Goal: Information Seeking & Learning: Check status

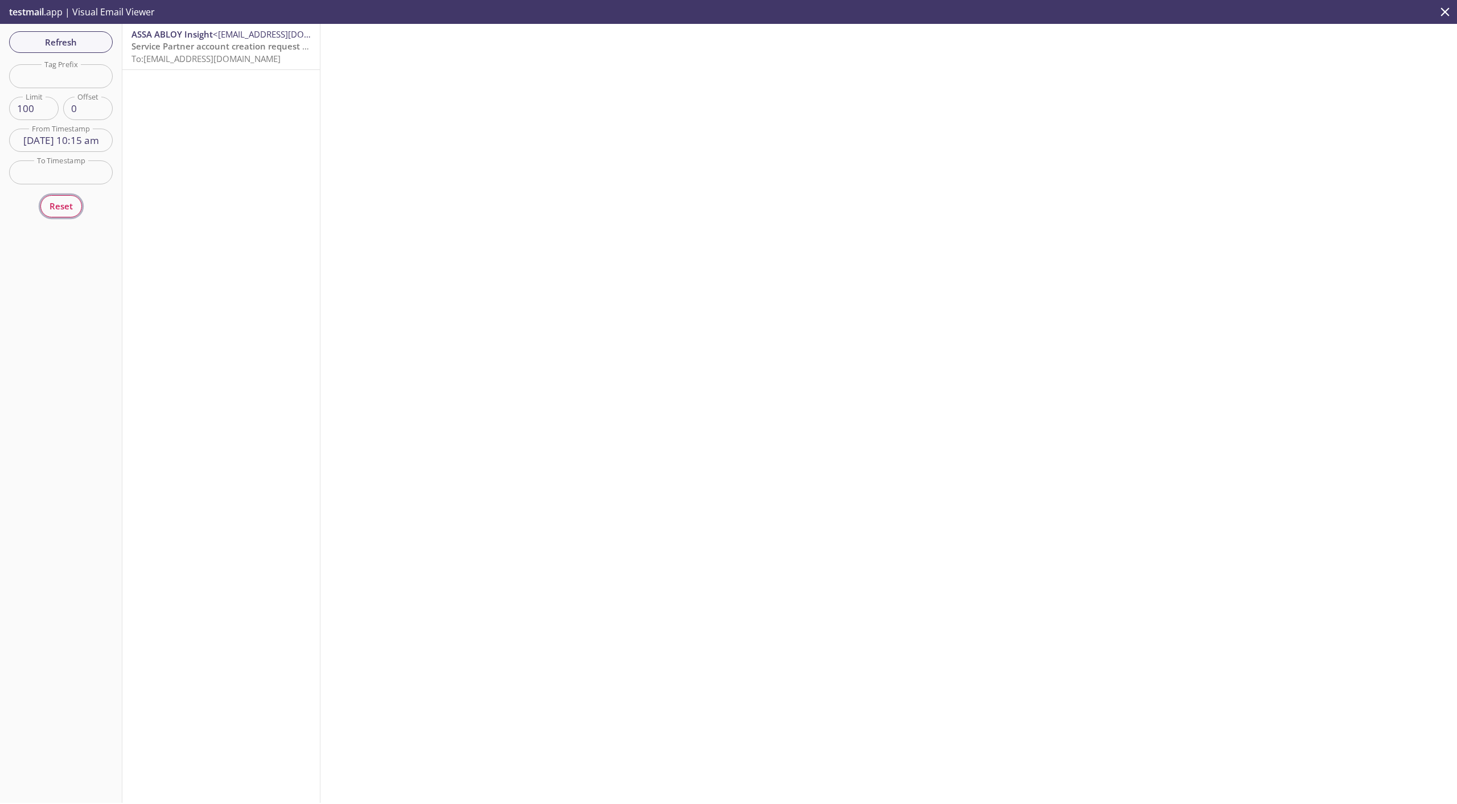
click at [62, 208] on span "Reset" at bounding box center [61, 206] width 23 height 15
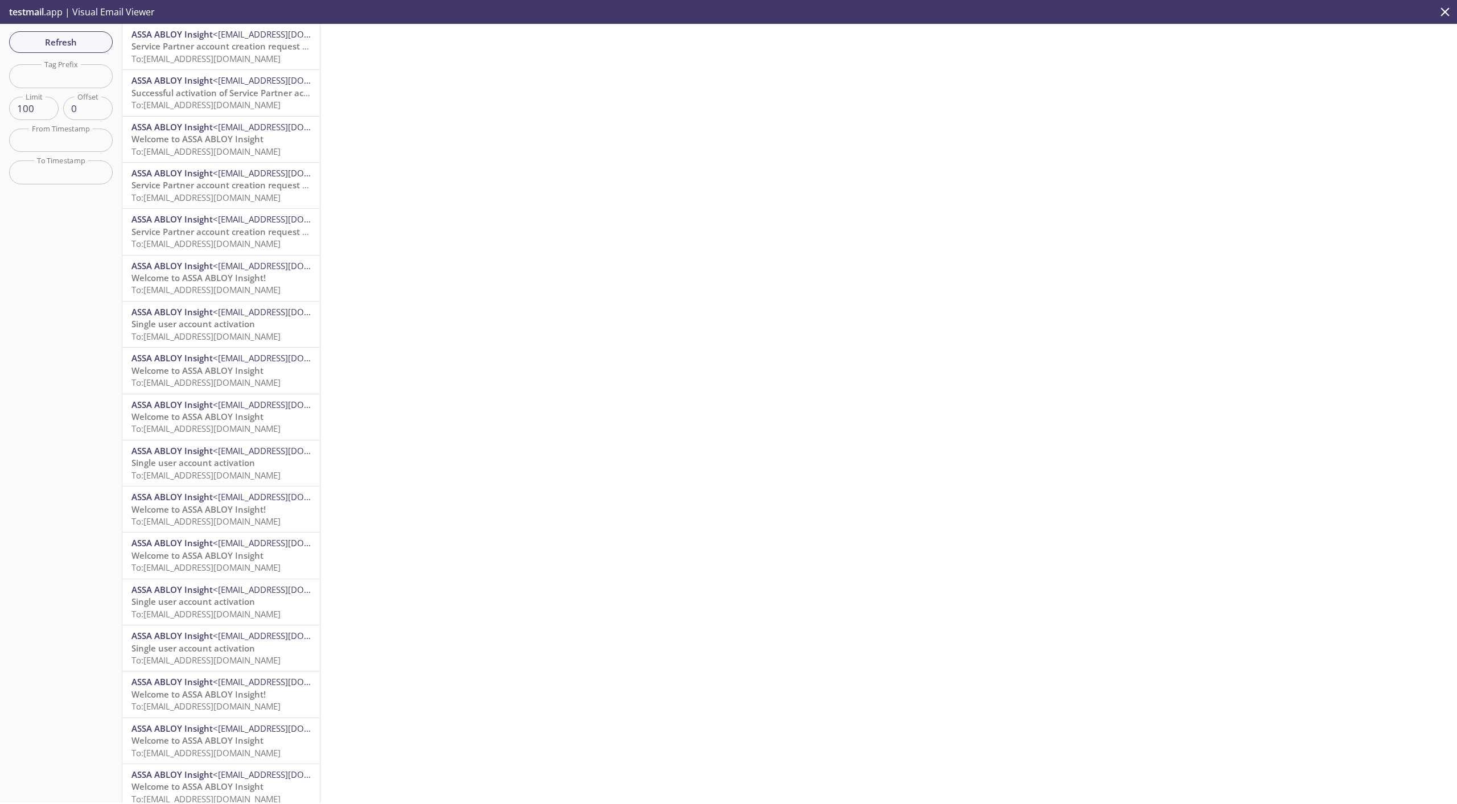
click at [1449, 10] on icon "close" at bounding box center [1445, 12] width 15 height 15
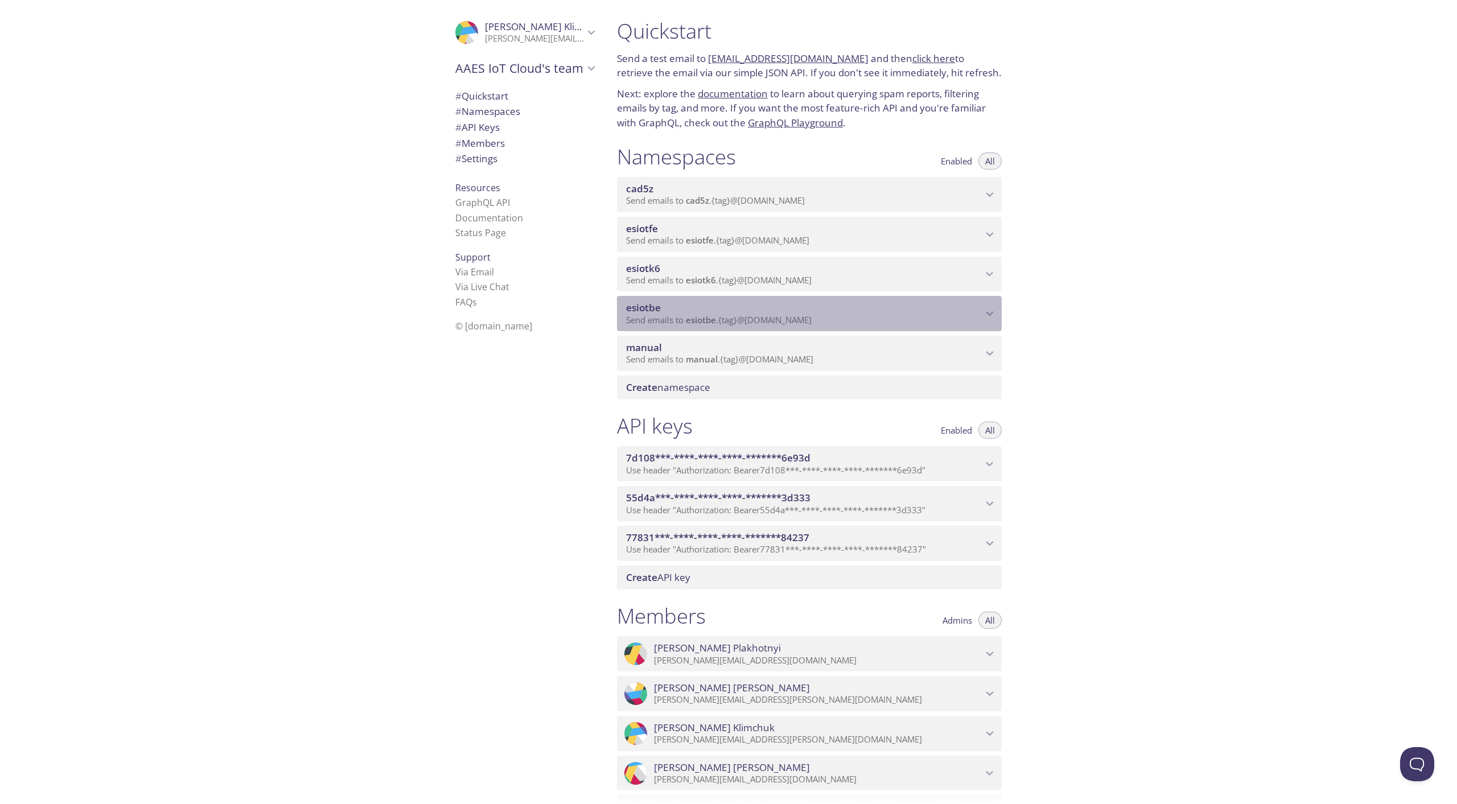
click at [722, 316] on span "Send emails to esiotbe . {tag} @[DOMAIN_NAME]" at bounding box center [719, 319] width 186 height 11
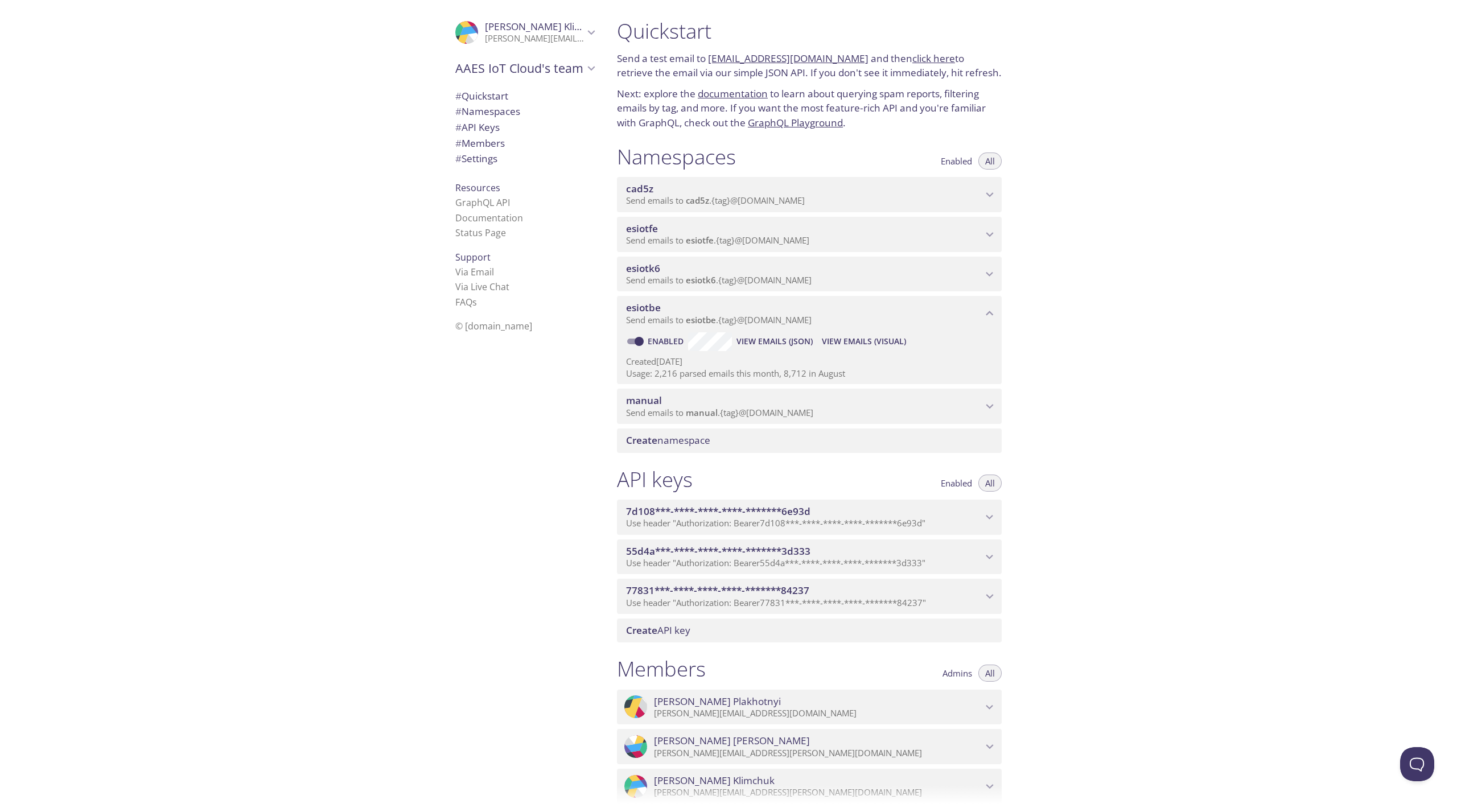
click at [871, 344] on span "View Emails (Visual)" at bounding box center [864, 342] width 84 height 14
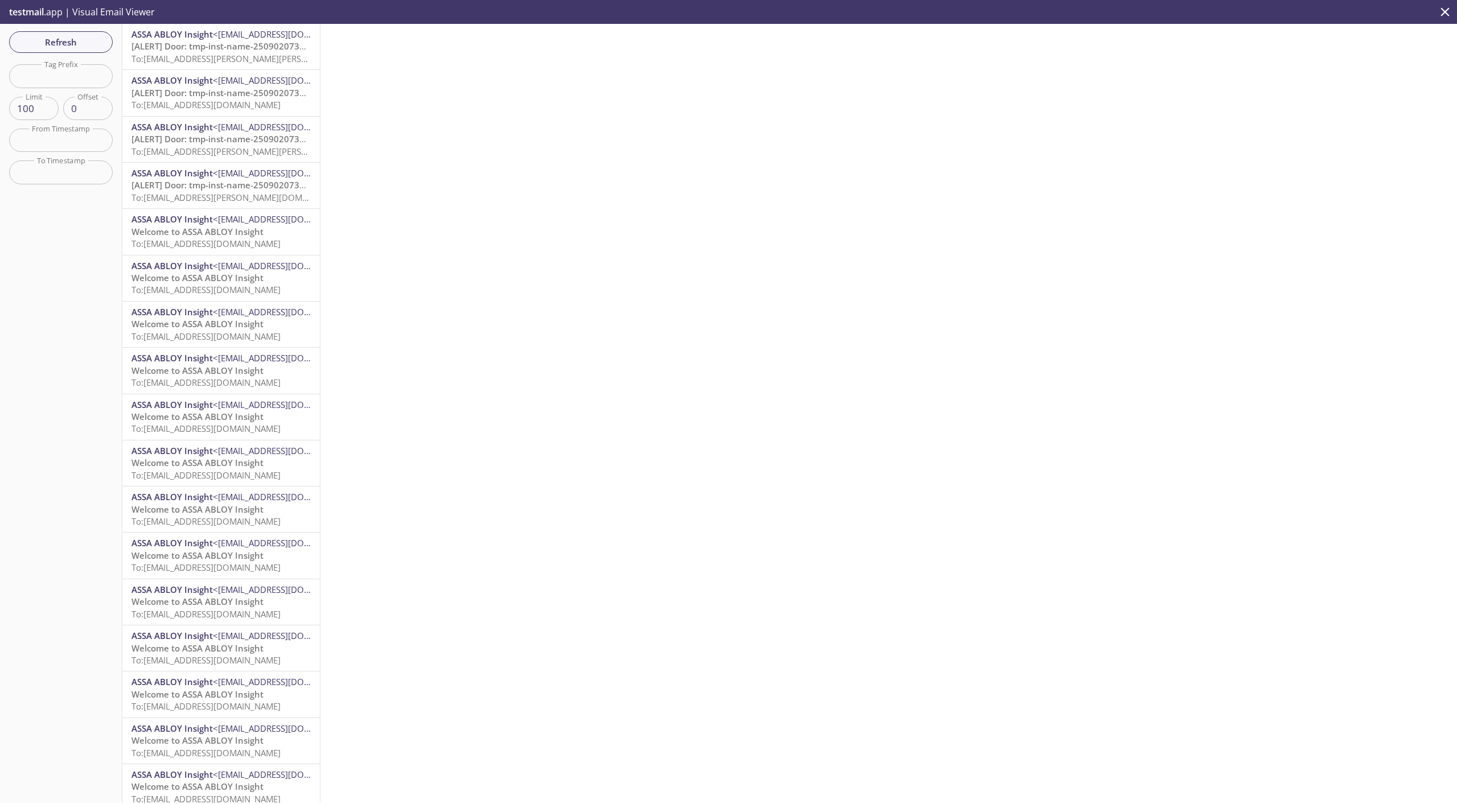
click at [72, 135] on input "text" at bounding box center [61, 140] width 104 height 23
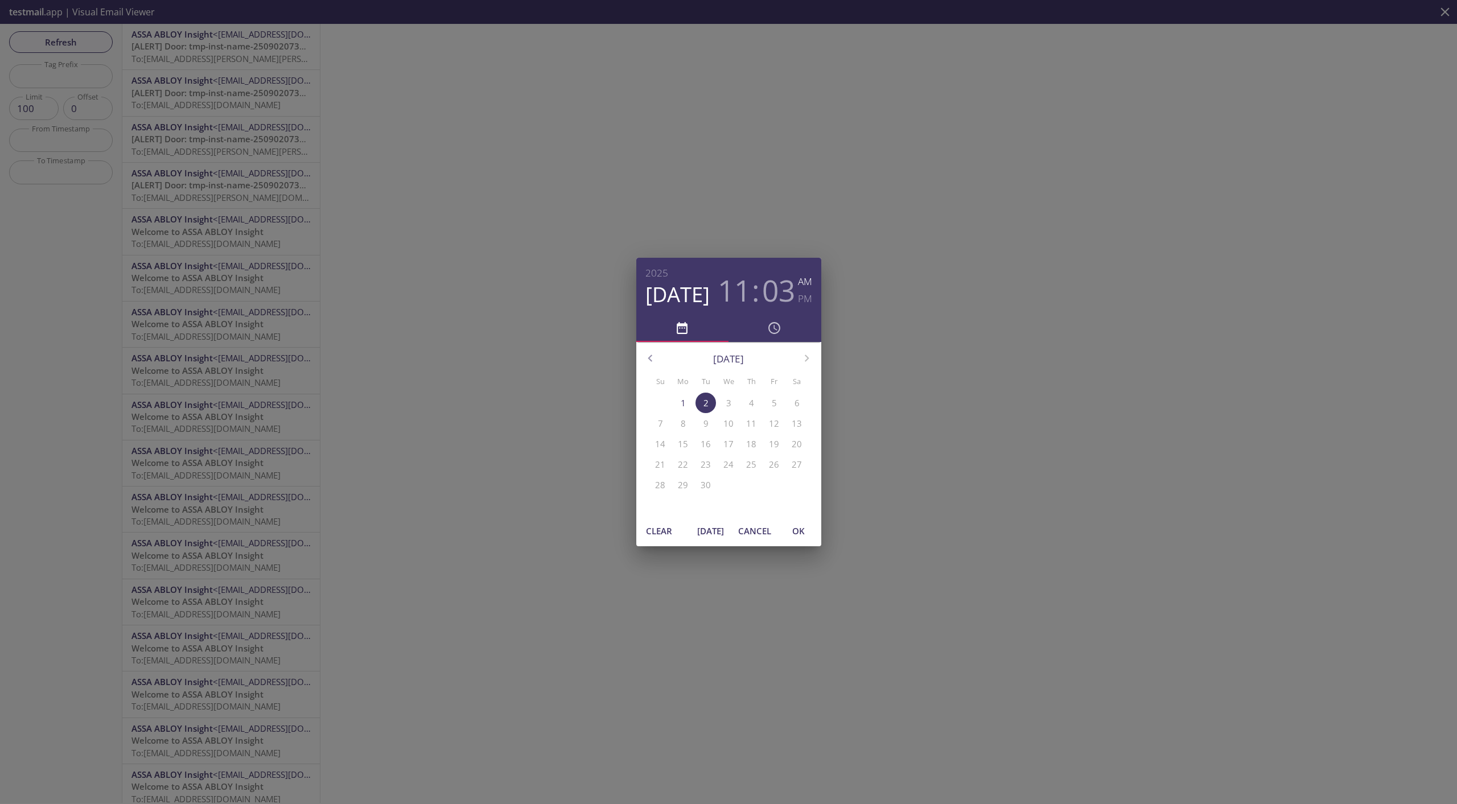
click at [703, 527] on span "[DATE]" at bounding box center [710, 531] width 27 height 15
click at [805, 532] on span "OK" at bounding box center [798, 531] width 27 height 15
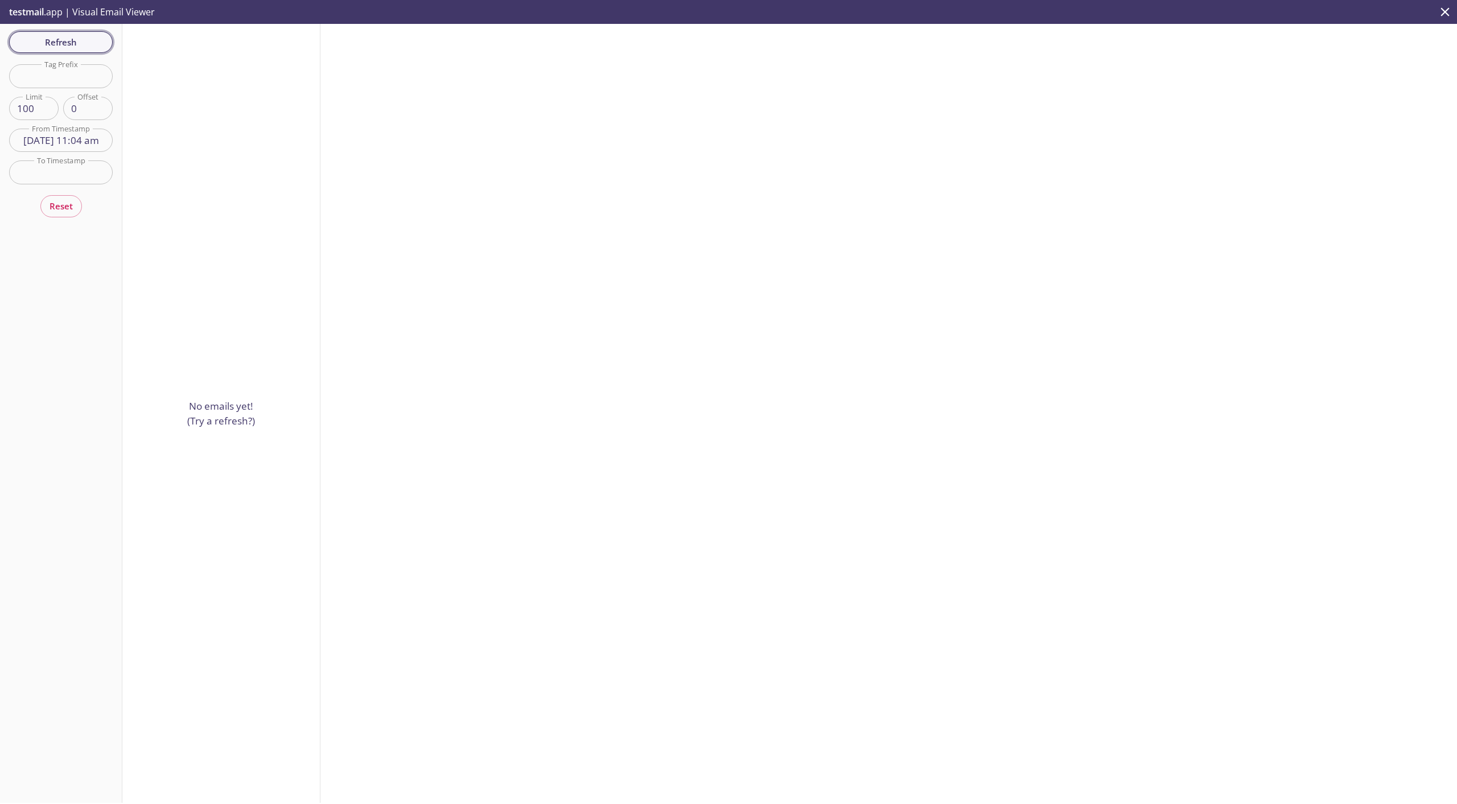
click at [71, 38] on span "Refresh" at bounding box center [60, 42] width 85 height 15
click at [174, 44] on span "Single user account activation" at bounding box center [194, 45] width 124 height 11
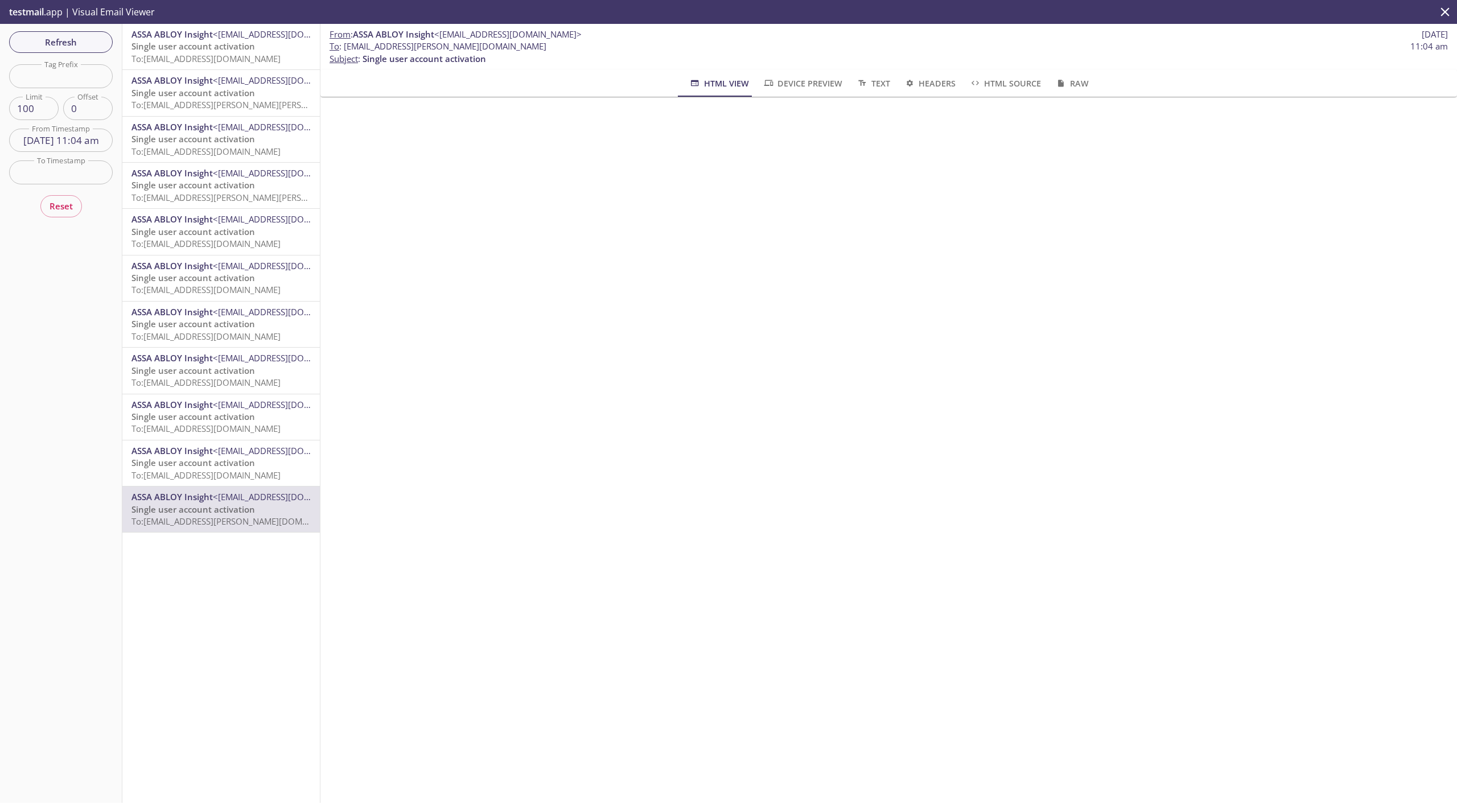
click at [59, 137] on input "[DATE] 11:04 am" at bounding box center [61, 140] width 104 height 23
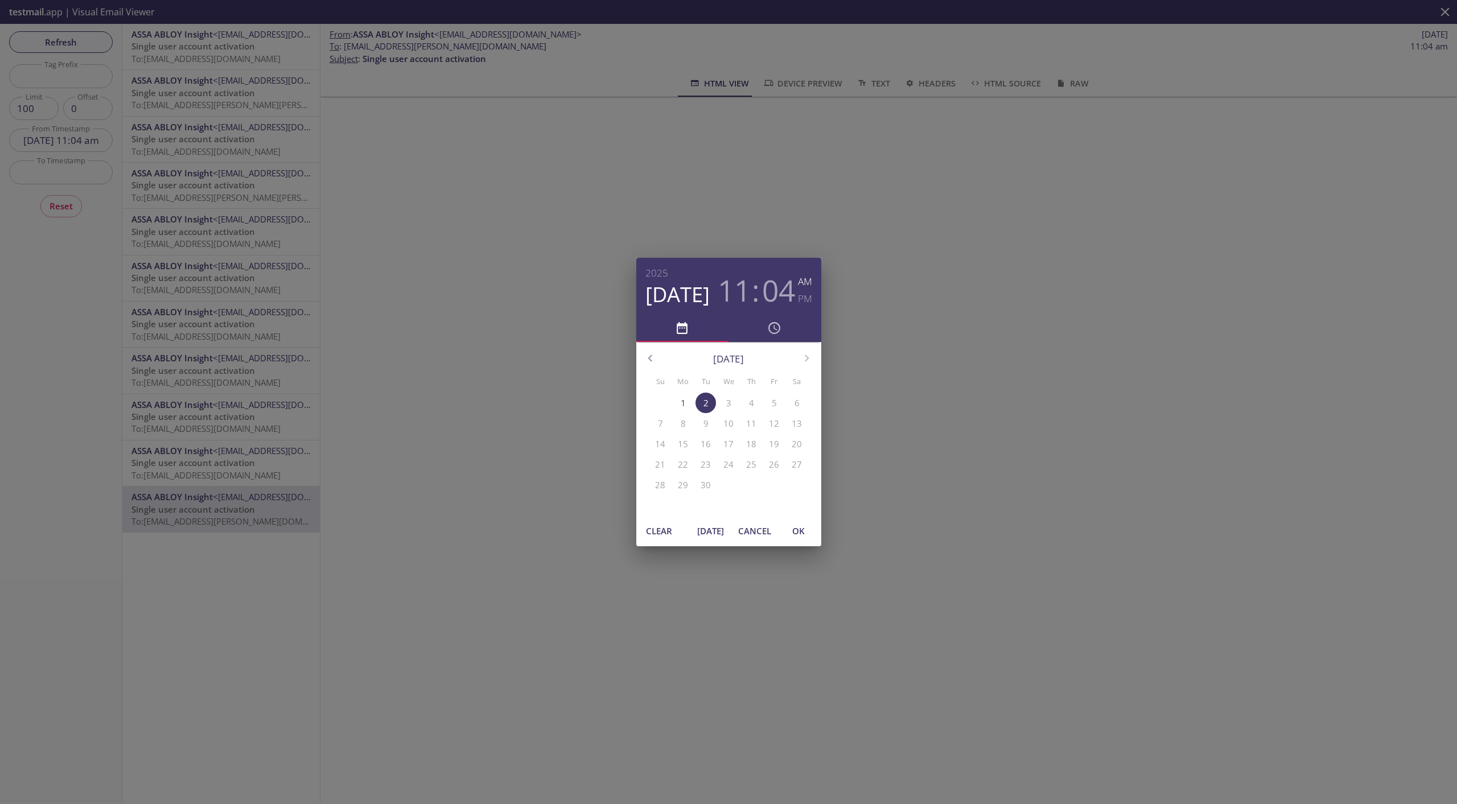
click at [699, 525] on span "[DATE]" at bounding box center [710, 531] width 27 height 15
click at [805, 533] on span "OK" at bounding box center [798, 531] width 27 height 15
type input "[DATE] 11:22 am"
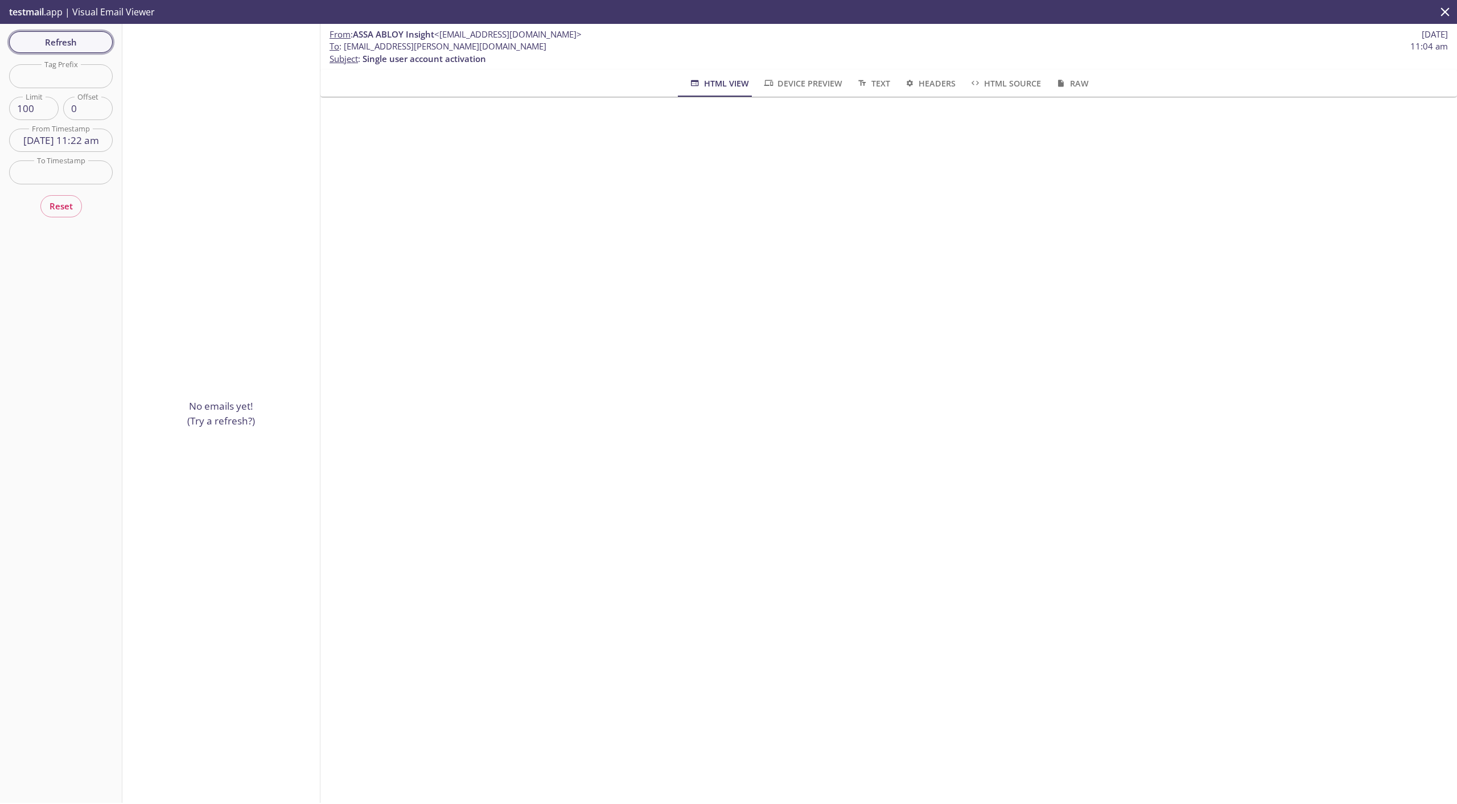
click at [72, 44] on span "Refresh" at bounding box center [60, 42] width 85 height 15
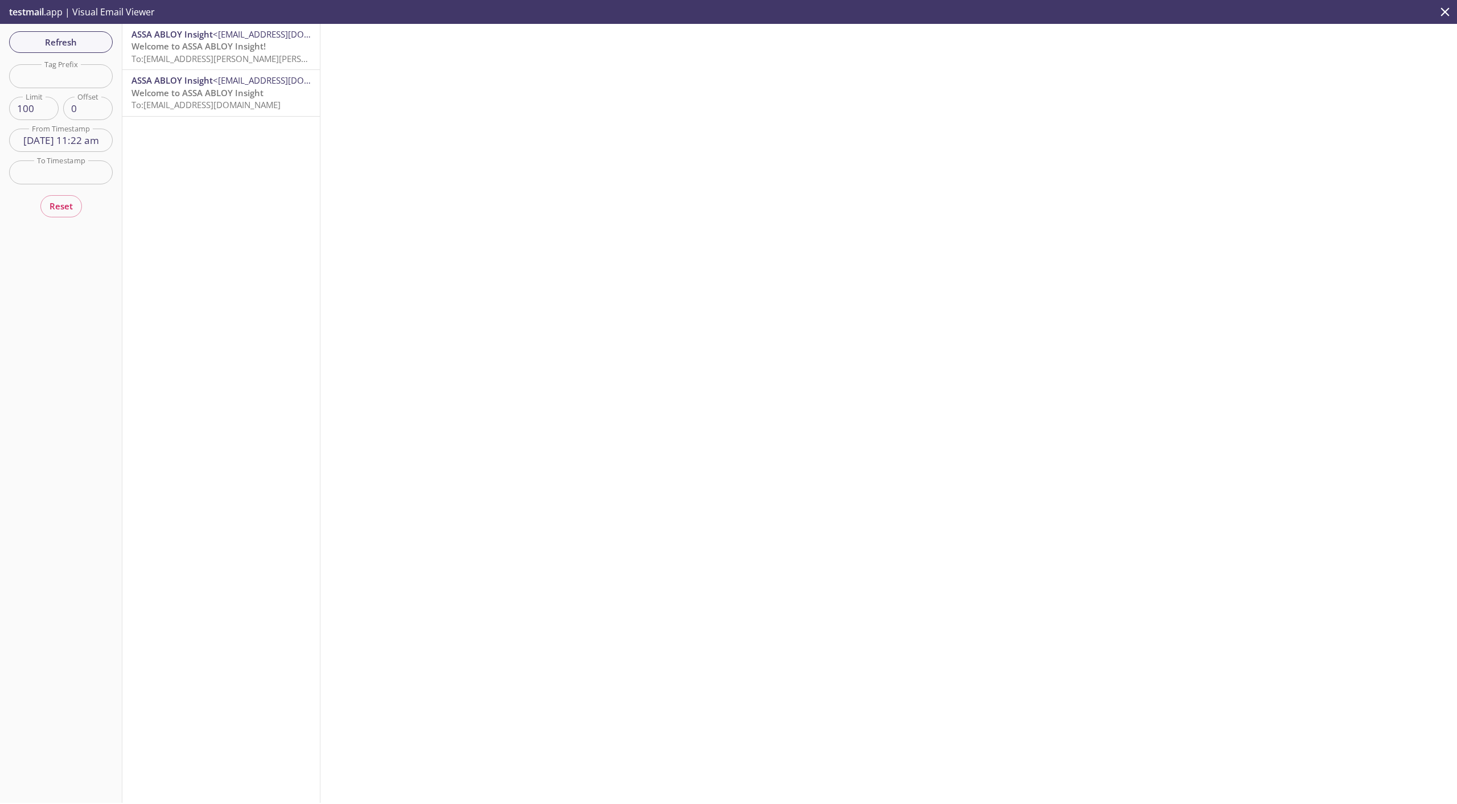
click at [171, 60] on span "To: [EMAIL_ADDRESS][PERSON_NAME][PERSON_NAME][DOMAIN_NAME]" at bounding box center [272, 58] width 280 height 11
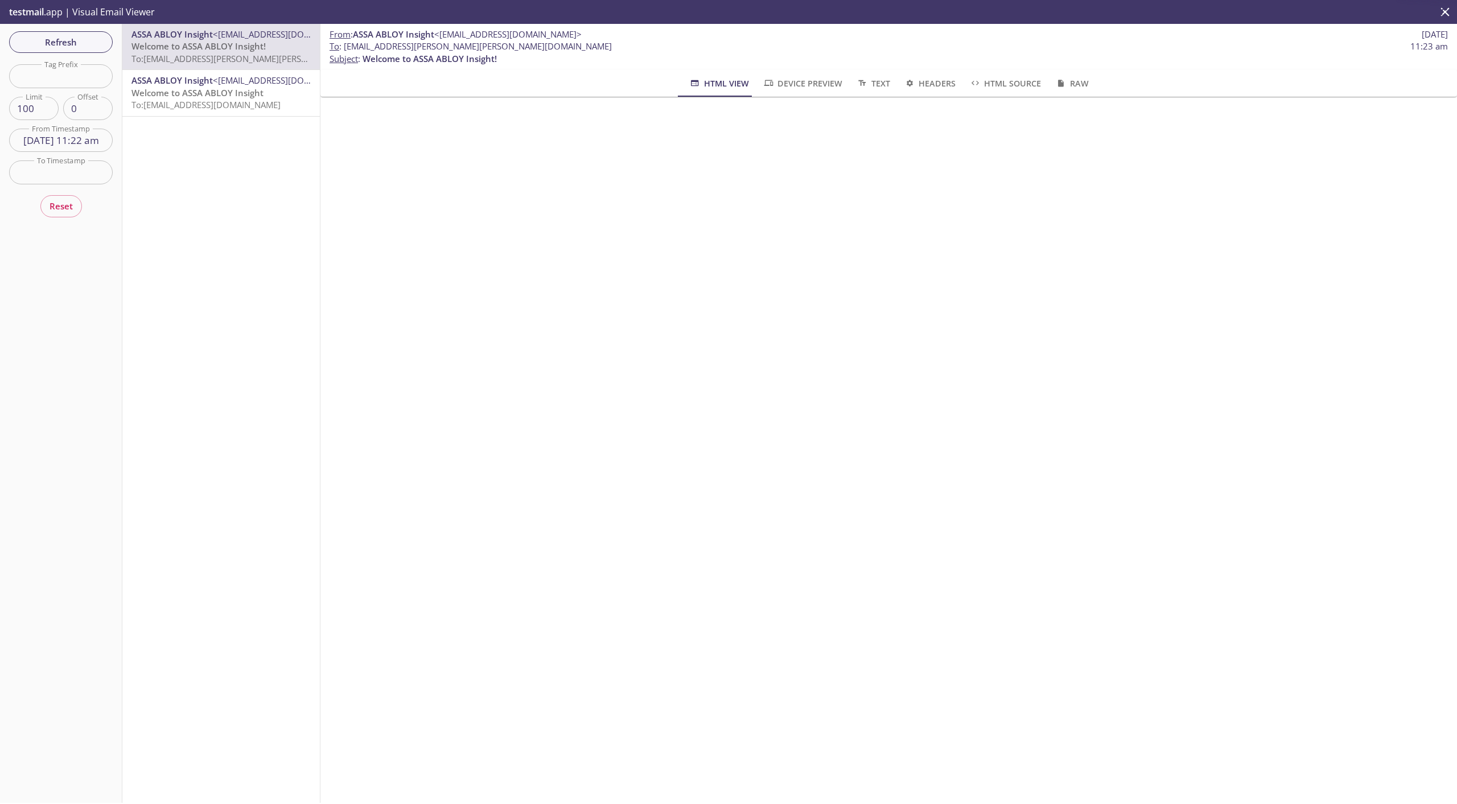
click at [174, 105] on span "To: [EMAIL_ADDRESS][DOMAIN_NAME]" at bounding box center [206, 104] width 149 height 11
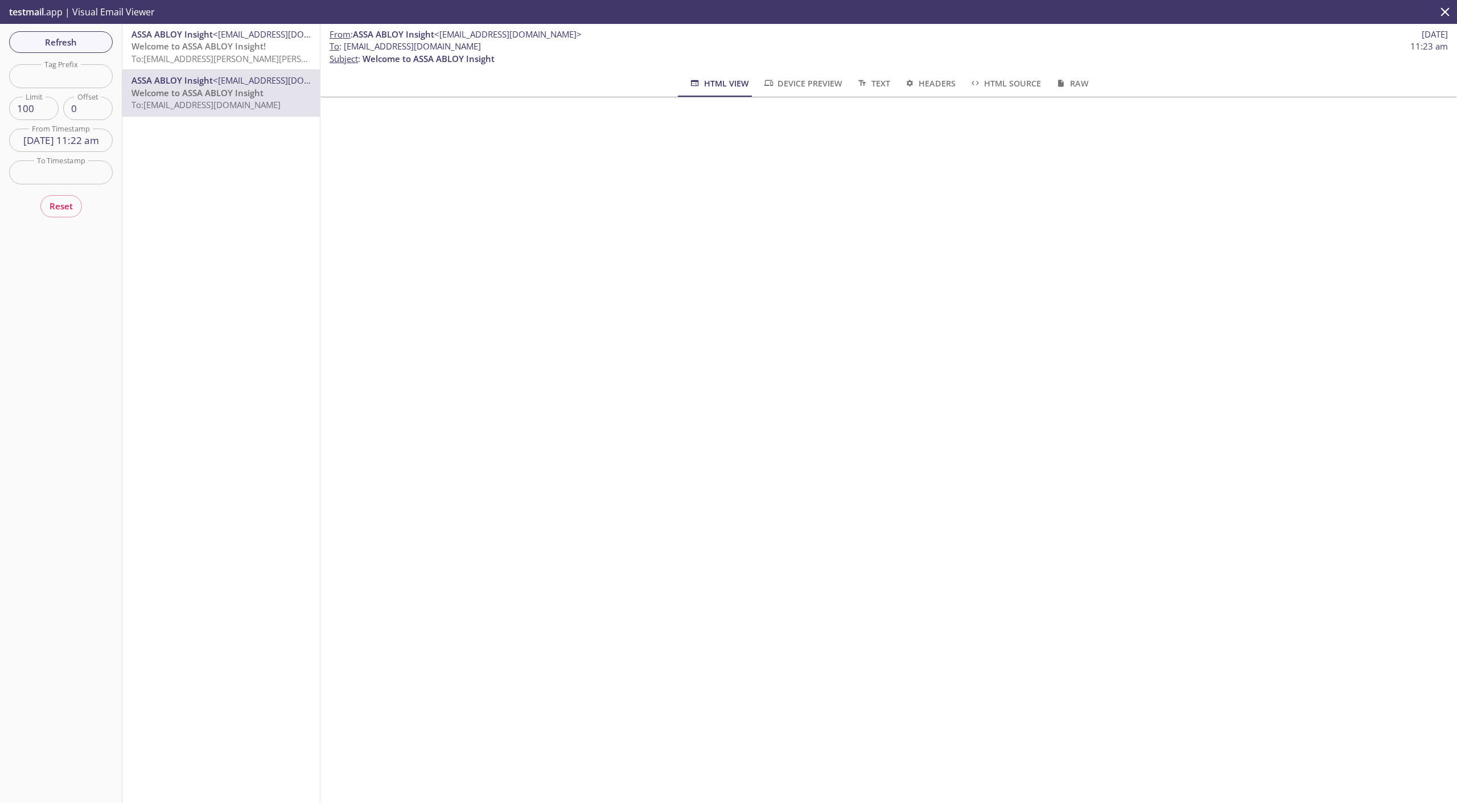
click at [169, 51] on span "Welcome to ASSA ABLOY Insight!" at bounding box center [199, 45] width 134 height 11
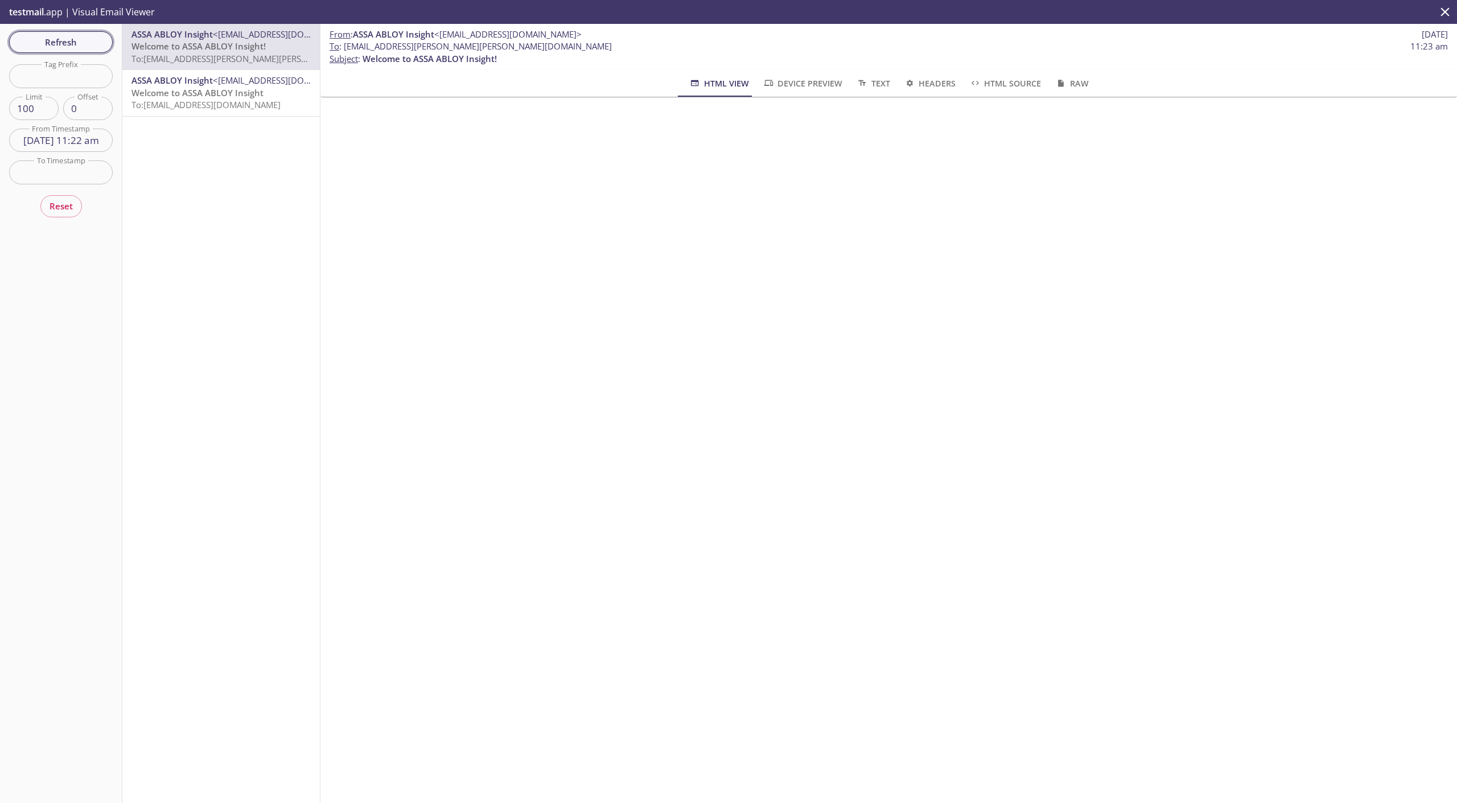
click at [55, 47] on span "Refresh" at bounding box center [60, 42] width 85 height 15
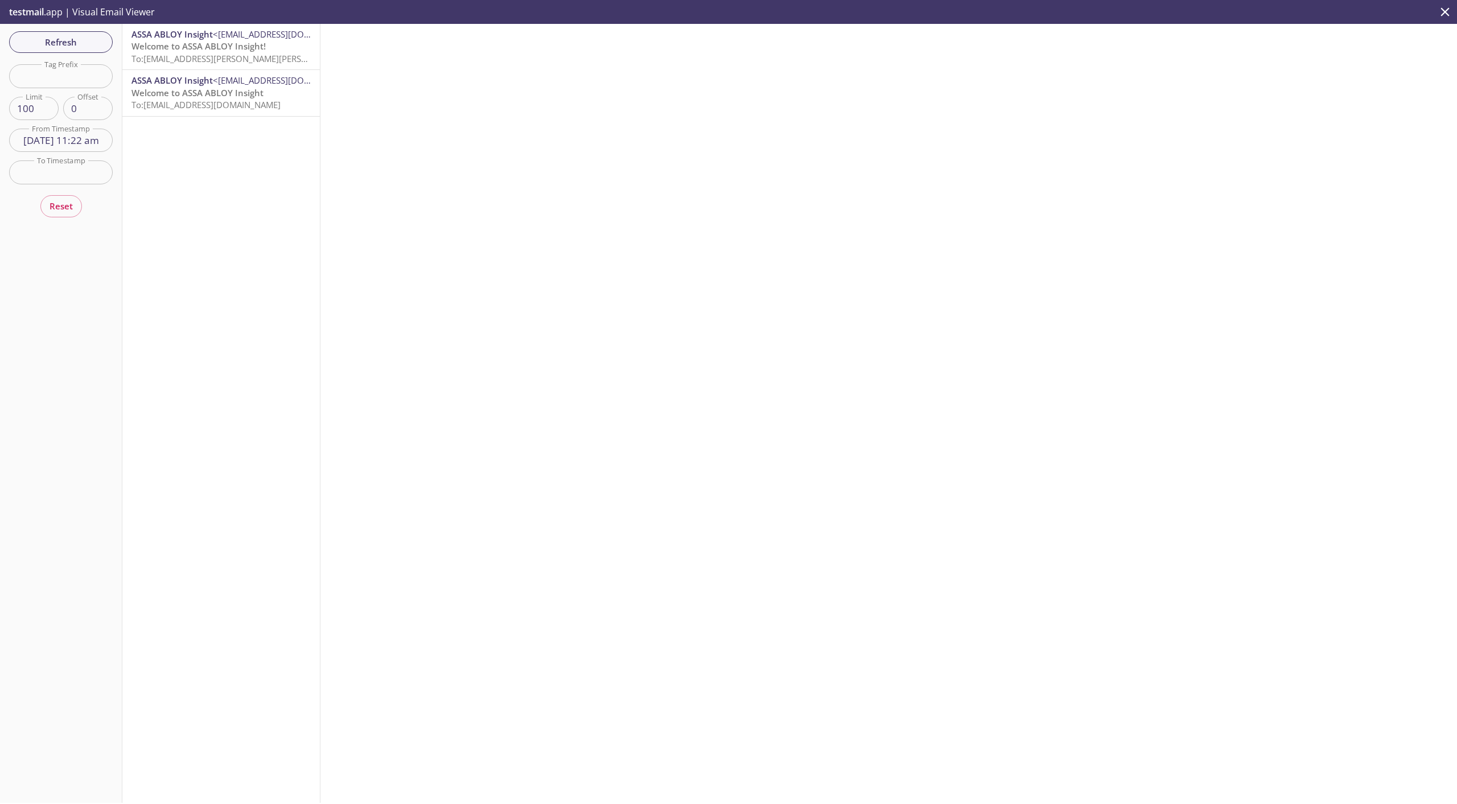
click at [169, 88] on span "Welcome to ASSA ABLOY Insight" at bounding box center [198, 92] width 132 height 11
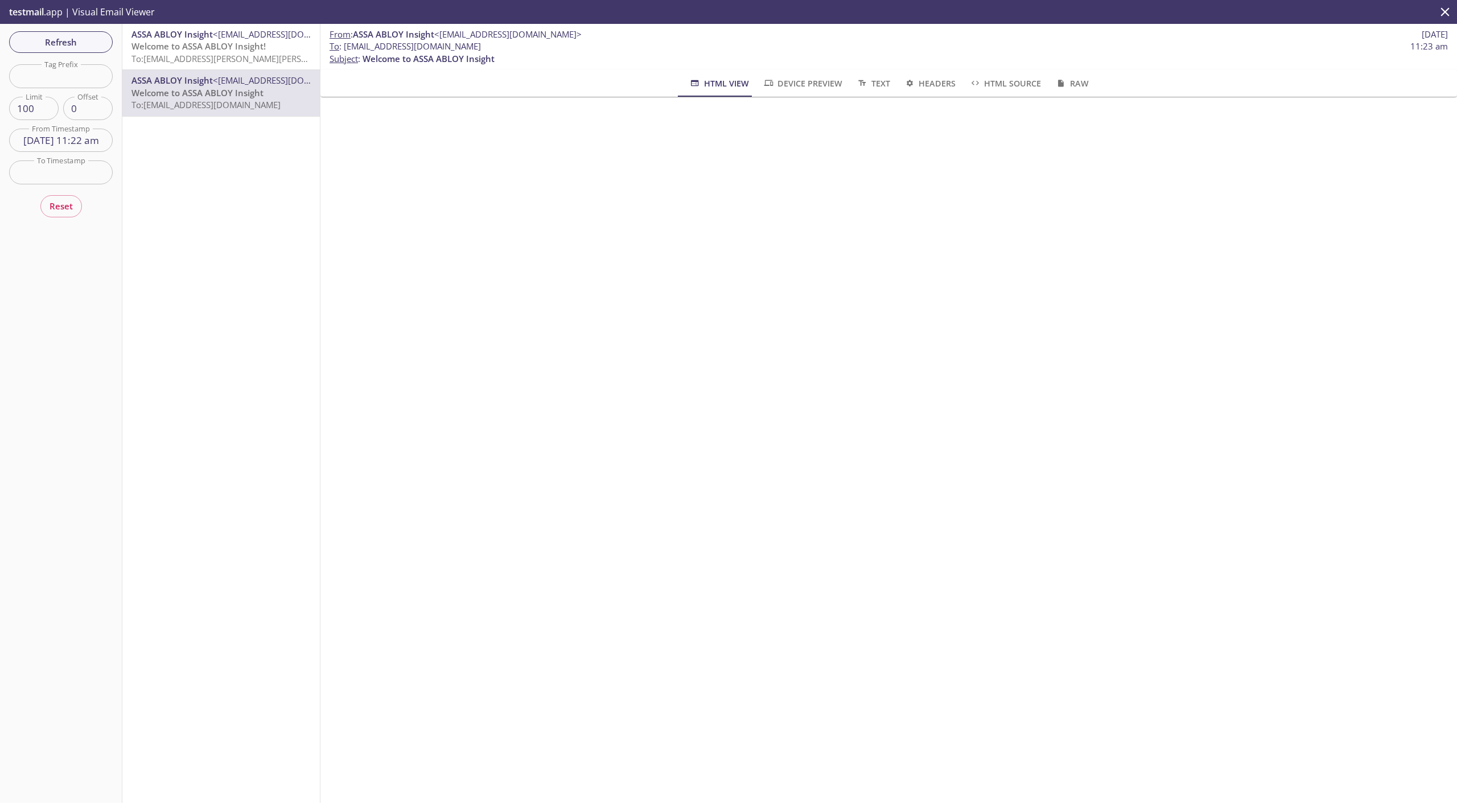
click at [201, 50] on span "Welcome to ASSA ABLOY Insight!" at bounding box center [199, 45] width 134 height 11
